Goal: Task Accomplishment & Management: Manage account settings

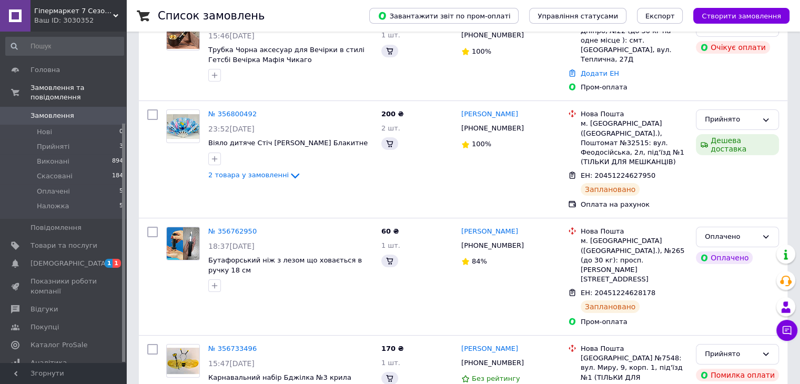
scroll to position [126, 0]
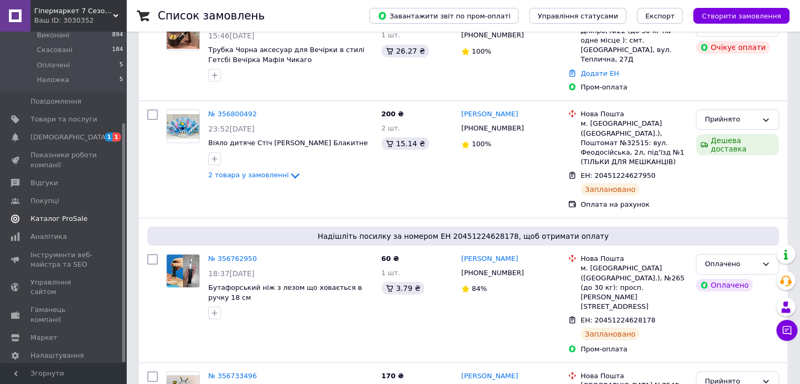
click at [63, 214] on link "Каталог ProSale" at bounding box center [64, 219] width 129 height 18
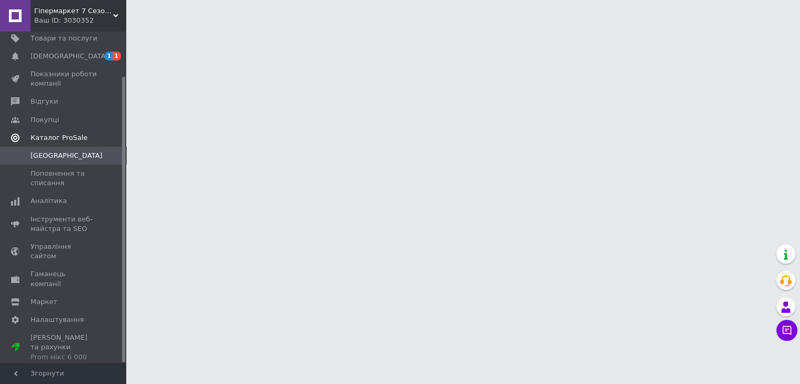
scroll to position [52, 0]
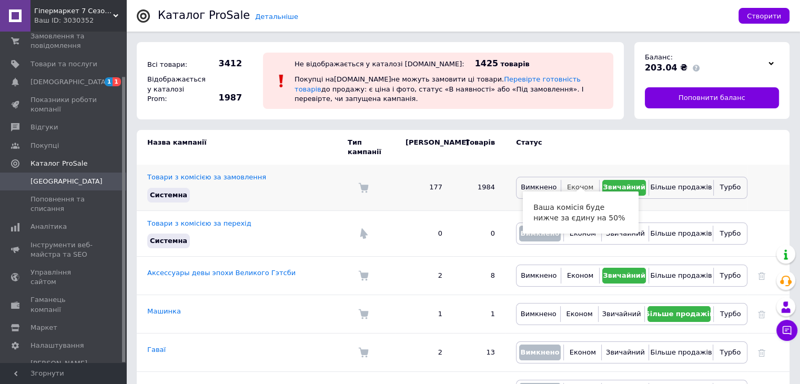
click at [586, 183] on span "Економ" at bounding box center [580, 187] width 26 height 8
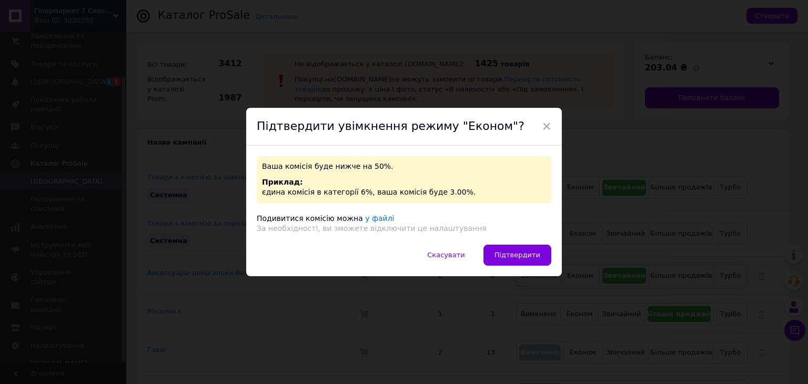
click at [512, 253] on span "Підтвердити" at bounding box center [518, 255] width 46 height 8
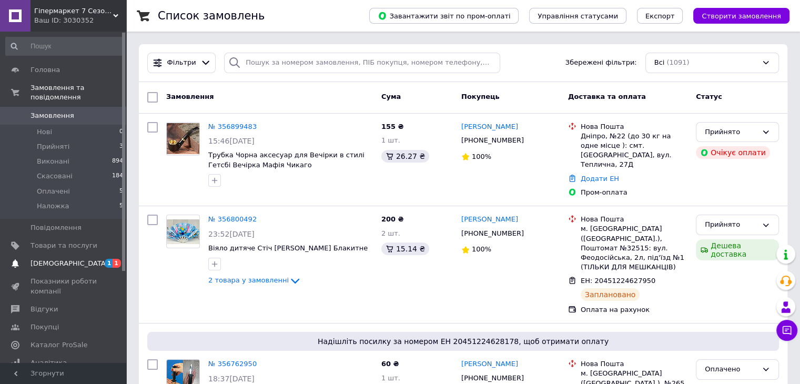
click at [75, 259] on span "[DEMOGRAPHIC_DATA]" at bounding box center [64, 263] width 67 height 9
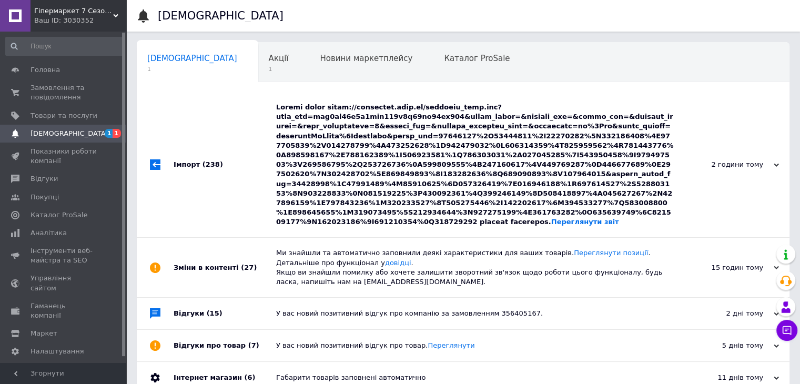
click at [414, 141] on div "Переглянути звіт" at bounding box center [475, 165] width 398 height 124
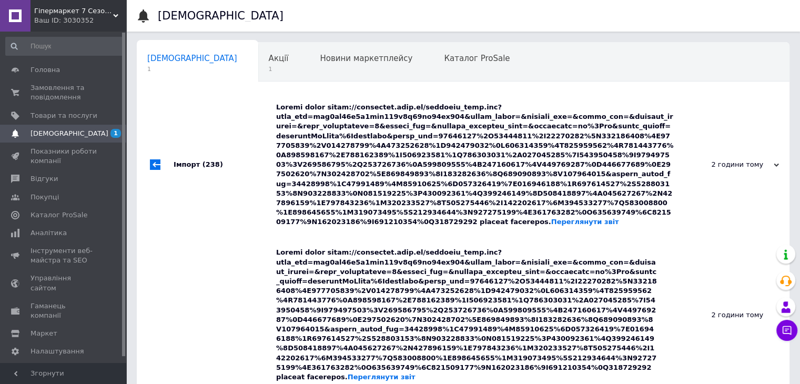
click at [414, 141] on div "Переглянути звіт" at bounding box center [475, 165] width 398 height 124
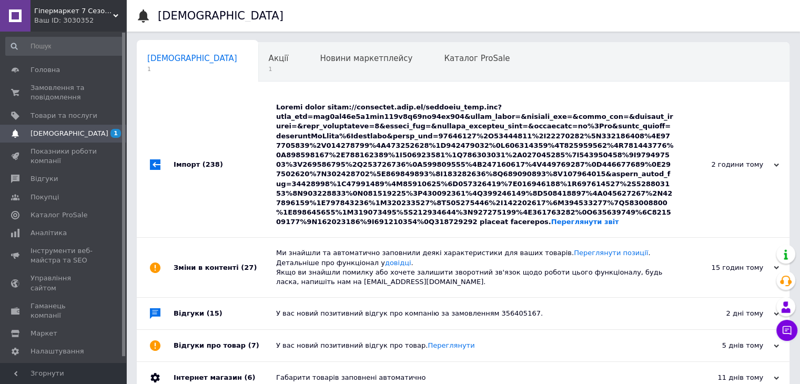
click at [412, 248] on div "Ми знайшли та автоматично заповнили деякі характеристики для ваших товарів. Пер…" at bounding box center [475, 267] width 398 height 38
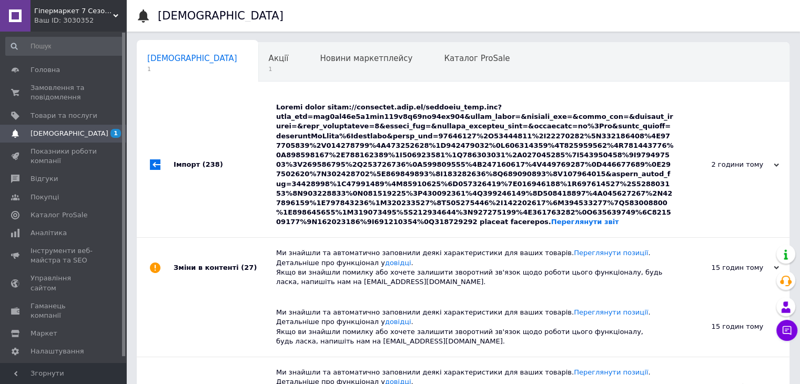
click at [413, 248] on div "Ми знайшли та автоматично заповнили деякі характеристики для ваших товарів. Пер…" at bounding box center [475, 267] width 398 height 38
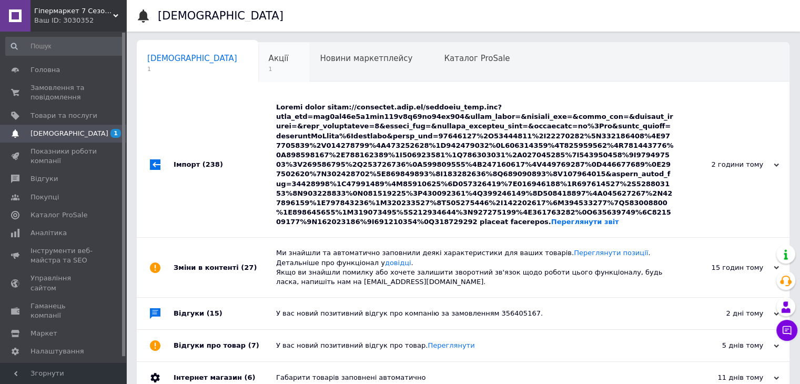
click at [258, 59] on div "Акції 1" at bounding box center [284, 63] width 52 height 40
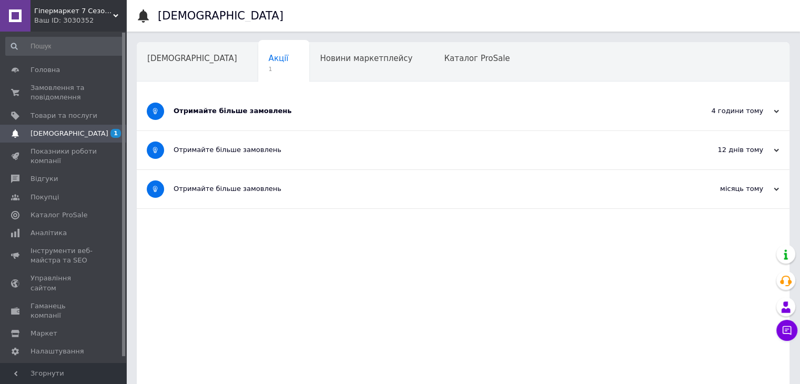
click at [291, 113] on div "Отримайте більше замовлень" at bounding box center [424, 110] width 500 height 9
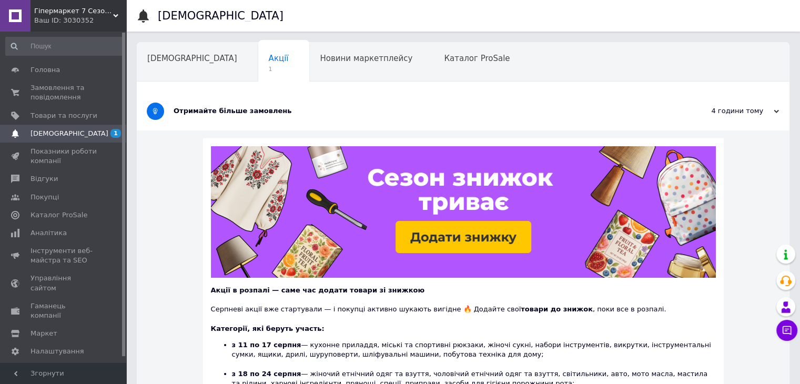
click at [291, 113] on div "Отримайте більше замовлень" at bounding box center [424, 110] width 500 height 9
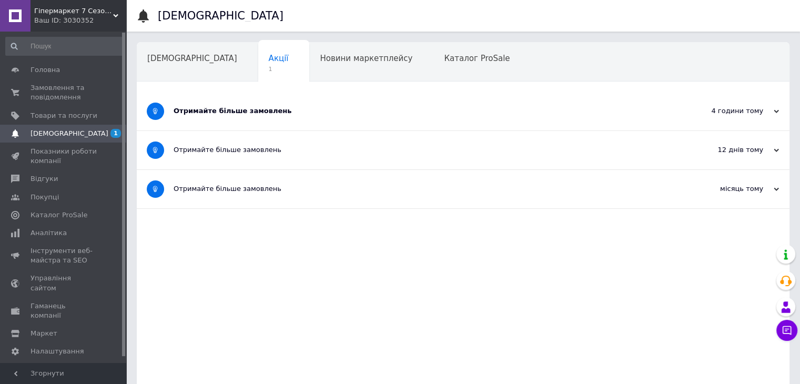
click at [152, 40] on div "Сповіщення Акції 1 Новини маркетплейсу Каталог ProSale Навчання та заходи Ok Ві…" at bounding box center [463, 61] width 653 height 42
click at [162, 59] on span "[DEMOGRAPHIC_DATA]" at bounding box center [192, 58] width 90 height 9
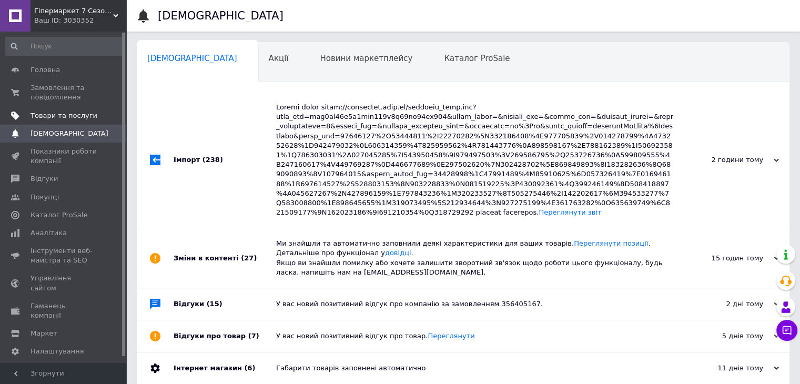
click at [80, 116] on span "Товари та послуги" at bounding box center [64, 115] width 67 height 9
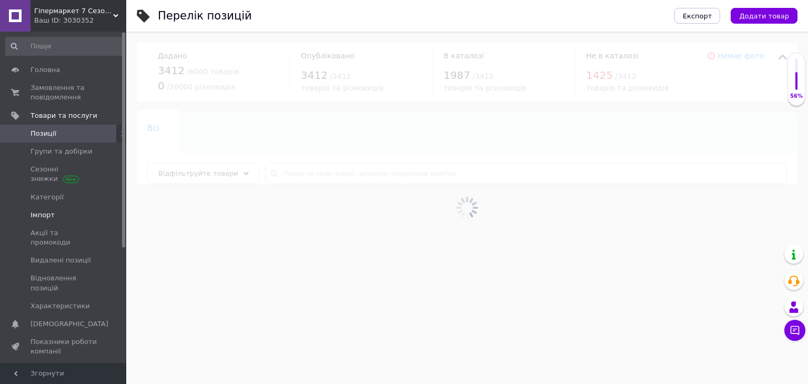
click at [61, 215] on span "Імпорт" at bounding box center [64, 215] width 67 height 9
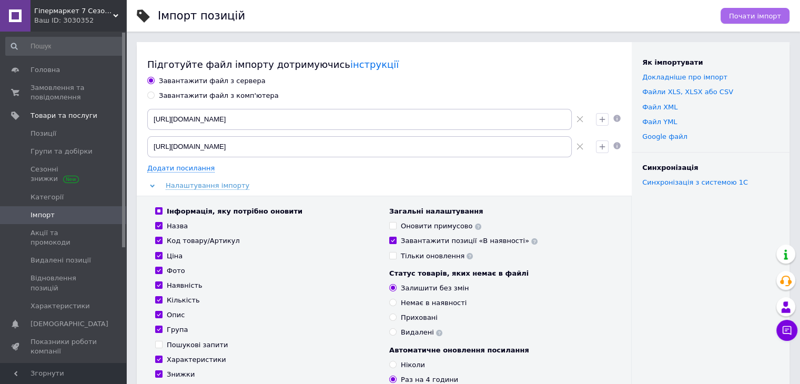
click at [745, 16] on span "Почати імпорт" at bounding box center [755, 16] width 52 height 8
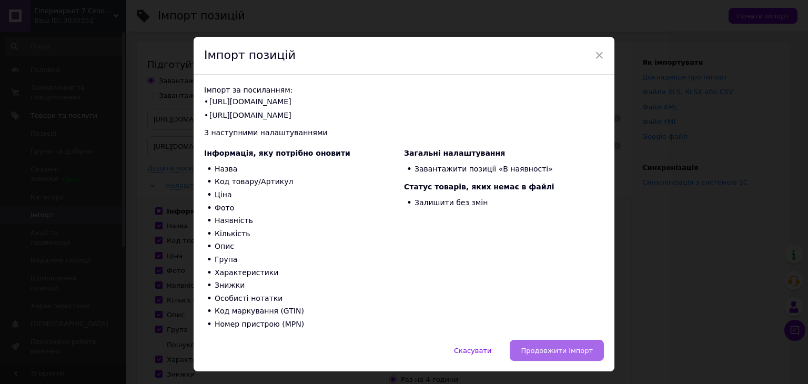
click at [564, 350] on span "Продовжити імпорт" at bounding box center [557, 351] width 72 height 8
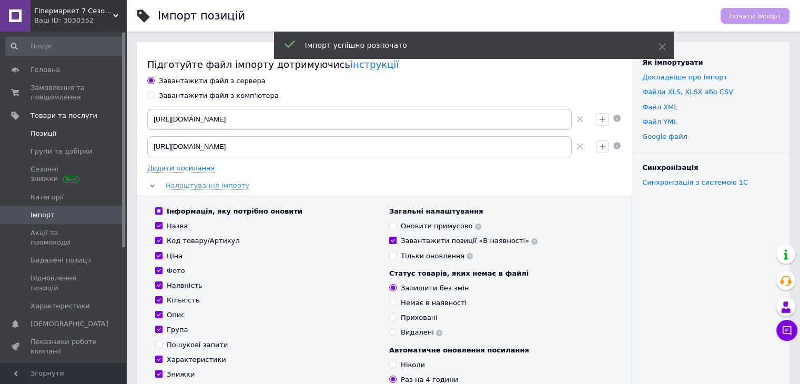
click at [62, 128] on link "Позиції" at bounding box center [64, 134] width 129 height 18
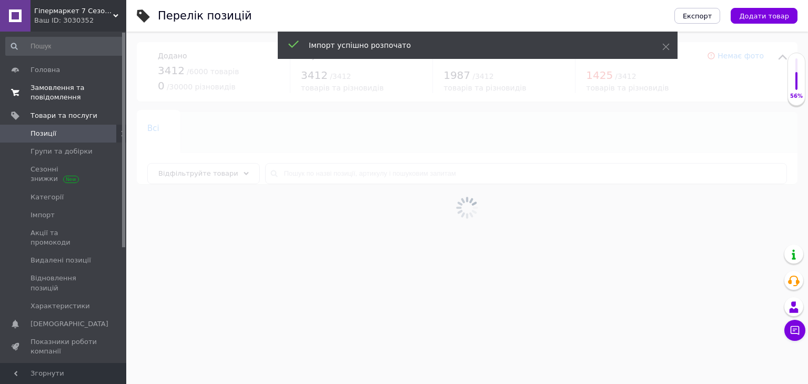
click at [62, 85] on span "Замовлення та повідомлення" at bounding box center [64, 92] width 67 height 19
